Goal: Information Seeking & Learning: Learn about a topic

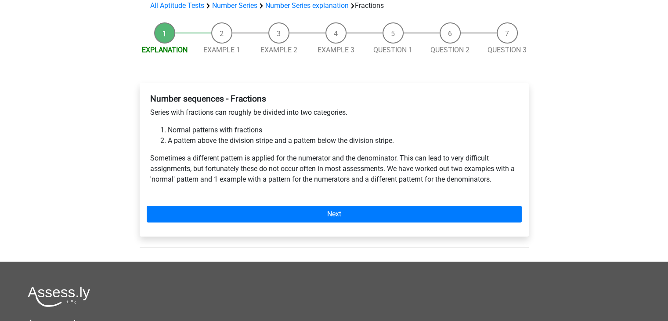
scroll to position [69, 0]
click at [332, 38] on li "Example 3" at bounding box center [336, 38] width 57 height 33
click at [336, 32] on li "Example 3" at bounding box center [336, 38] width 57 height 33
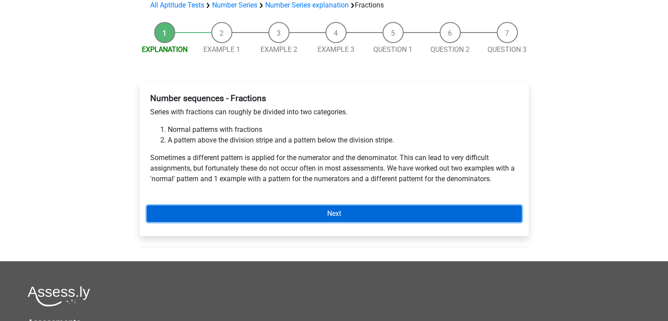
click at [321, 211] on link "Next" at bounding box center [334, 213] width 375 height 17
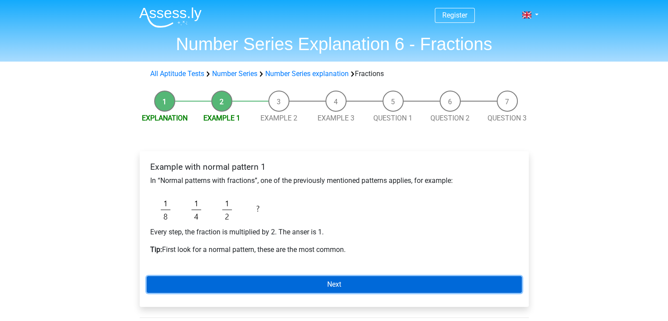
click at [322, 283] on link "Next" at bounding box center [334, 284] width 375 height 17
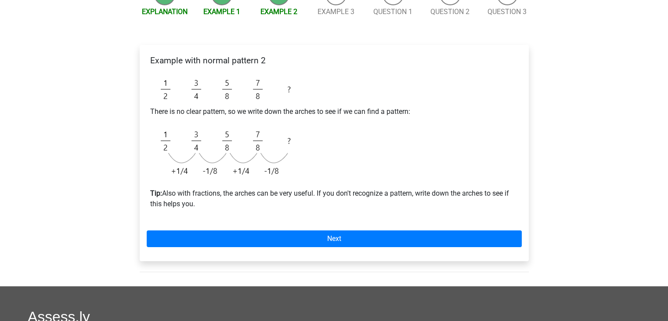
scroll to position [120, 0]
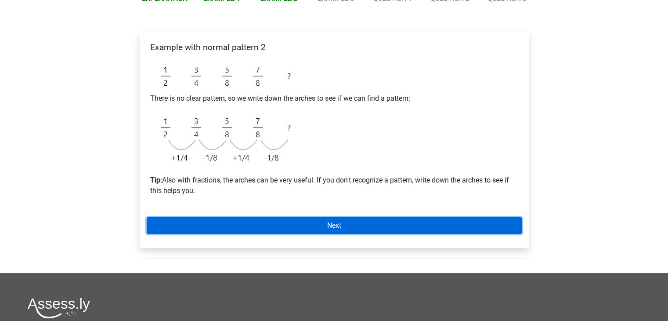
click at [326, 231] on link "Next" at bounding box center [334, 225] width 375 height 17
